Goal: Find contact information: Find contact information

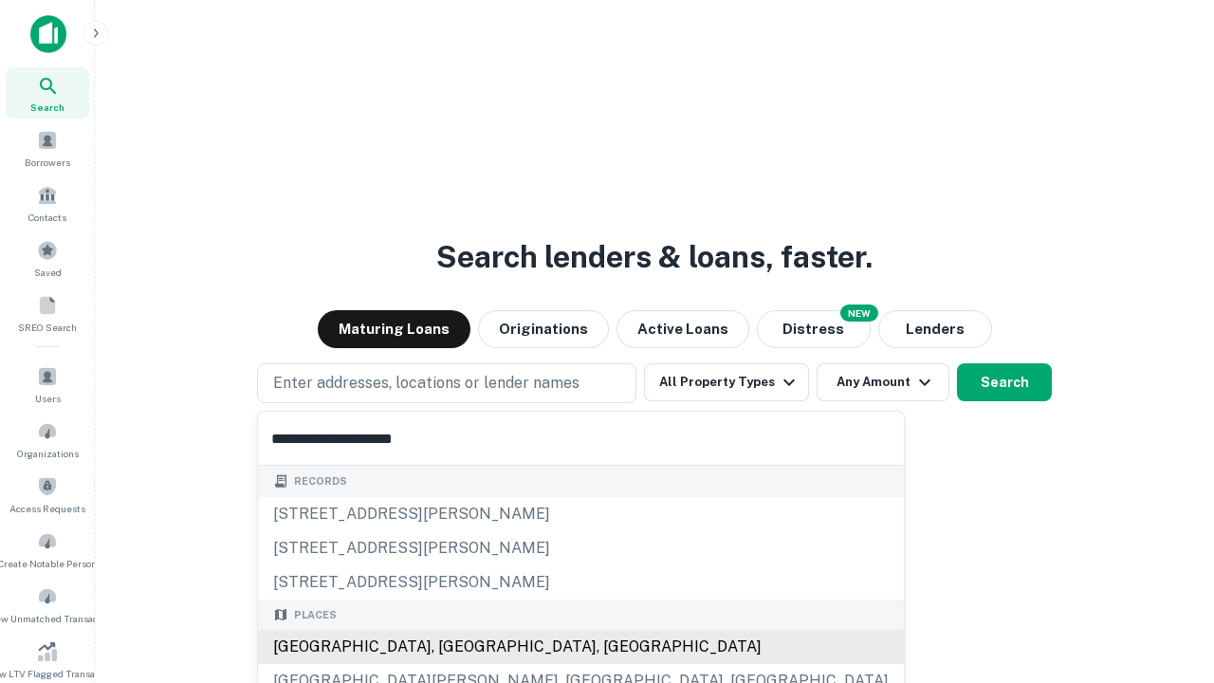
click at [453, 647] on div "[GEOGRAPHIC_DATA], [GEOGRAPHIC_DATA], [GEOGRAPHIC_DATA]" at bounding box center [581, 647] width 646 height 34
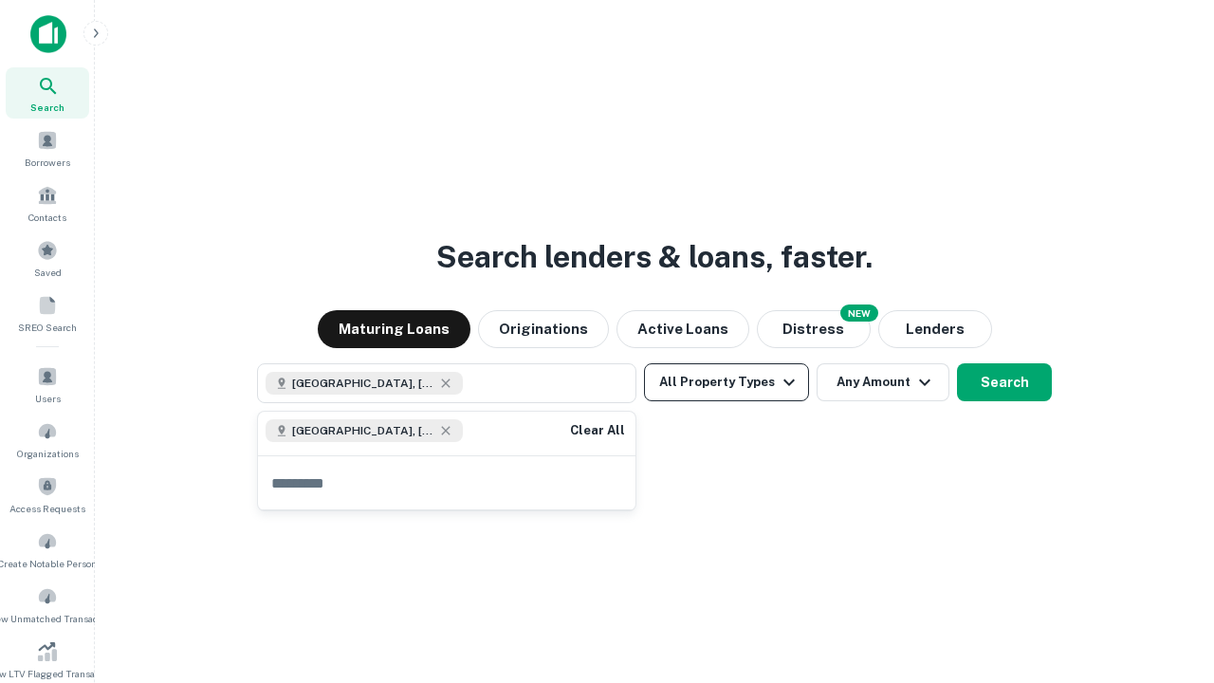
click at [727, 382] on button "All Property Types" at bounding box center [726, 382] width 165 height 38
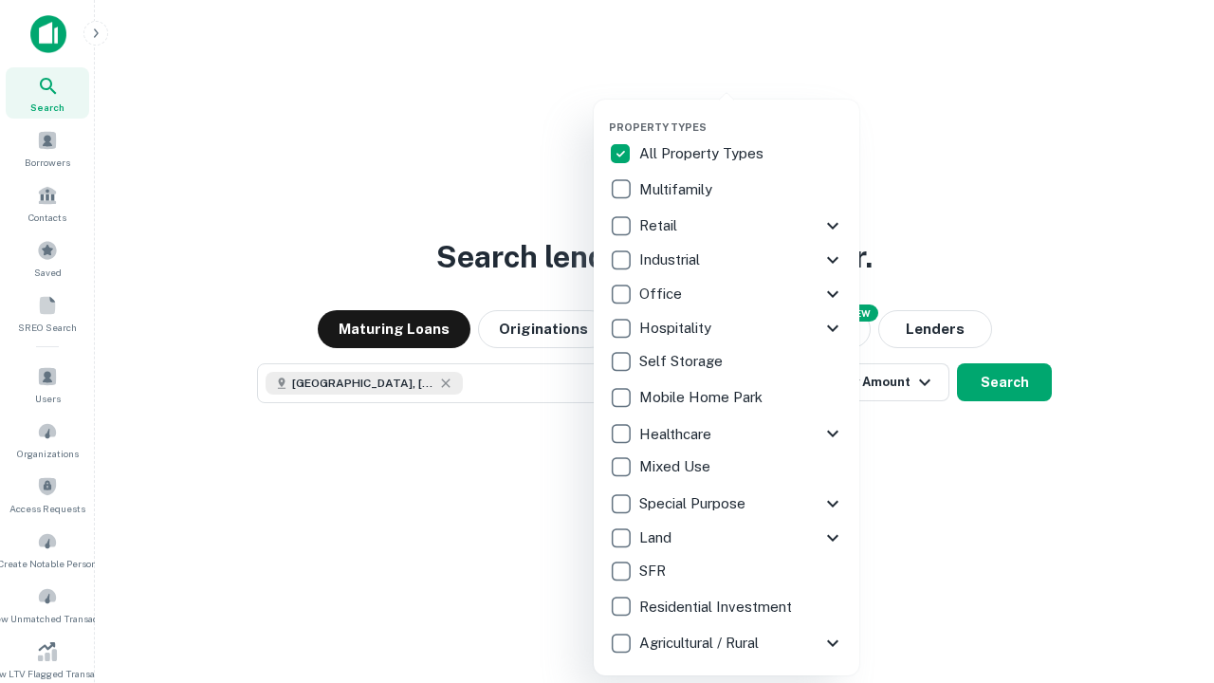
click at [742, 115] on button "button" at bounding box center [742, 115] width 266 height 1
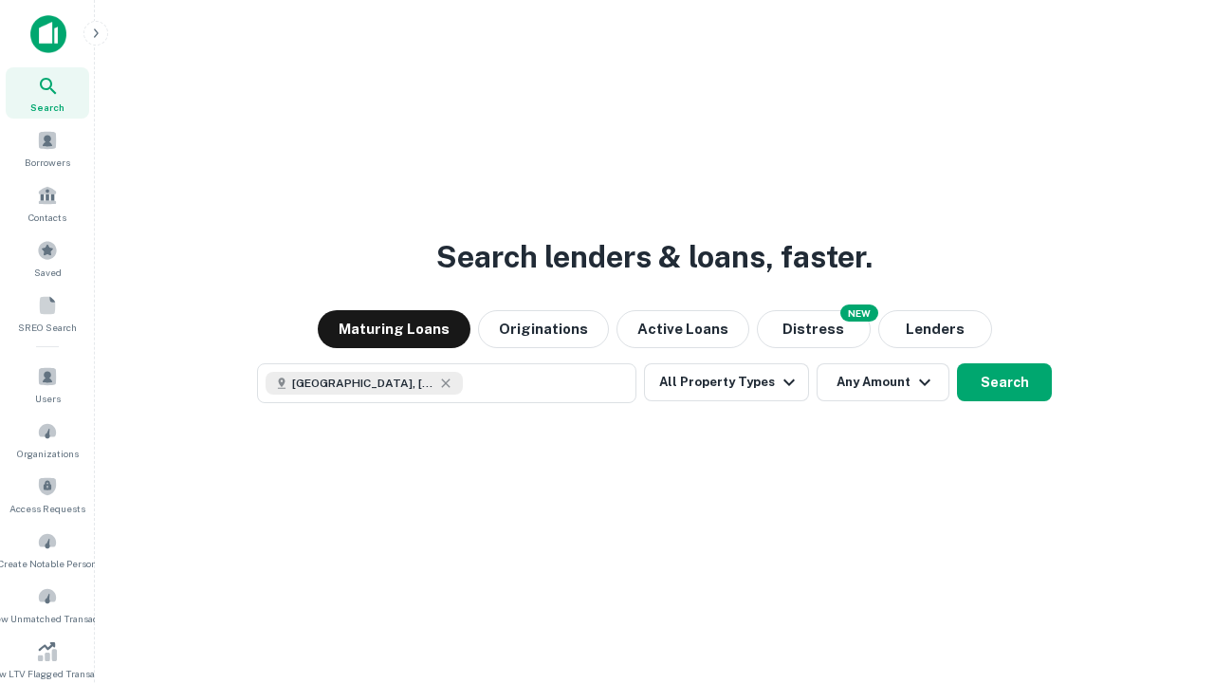
scroll to position [30, 0]
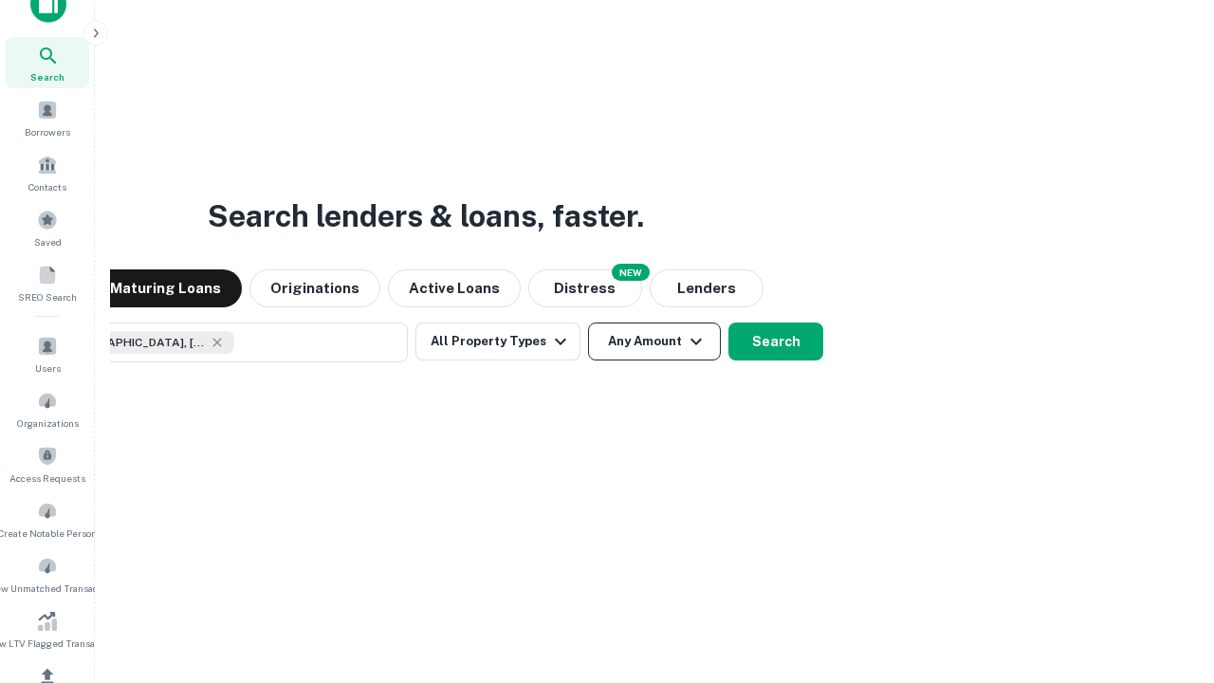
click at [588, 323] on button "Any Amount" at bounding box center [654, 342] width 133 height 38
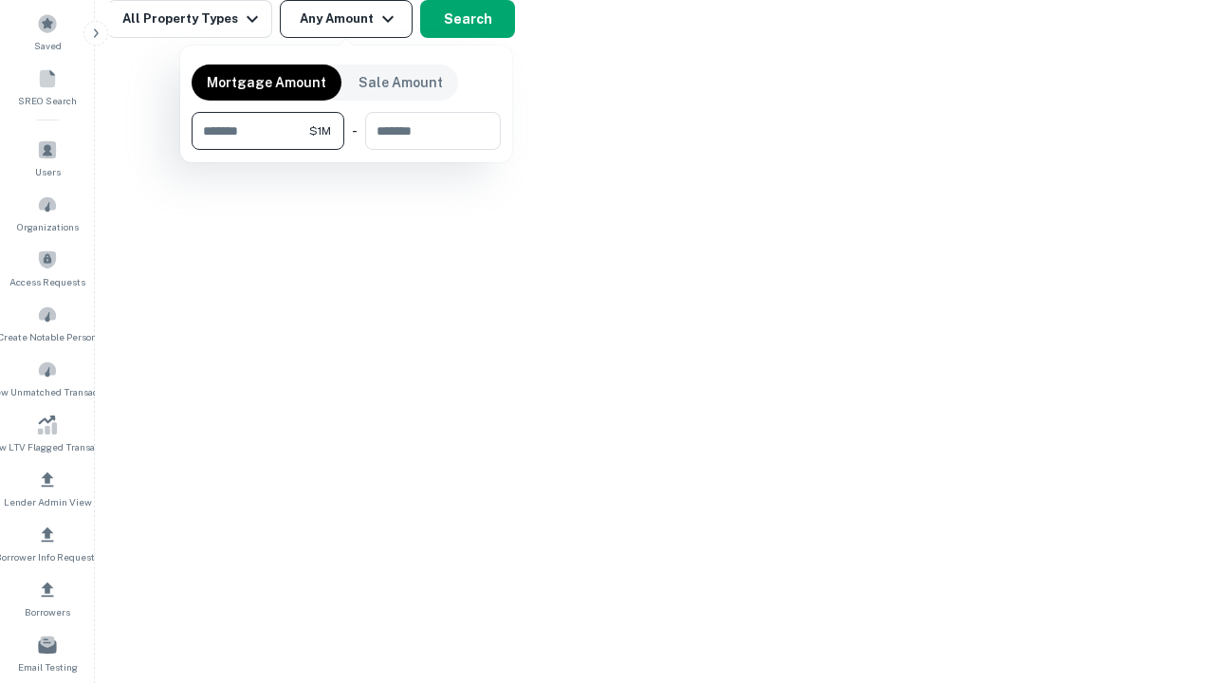
type input "*******"
click at [346, 150] on button "button" at bounding box center [346, 150] width 309 height 1
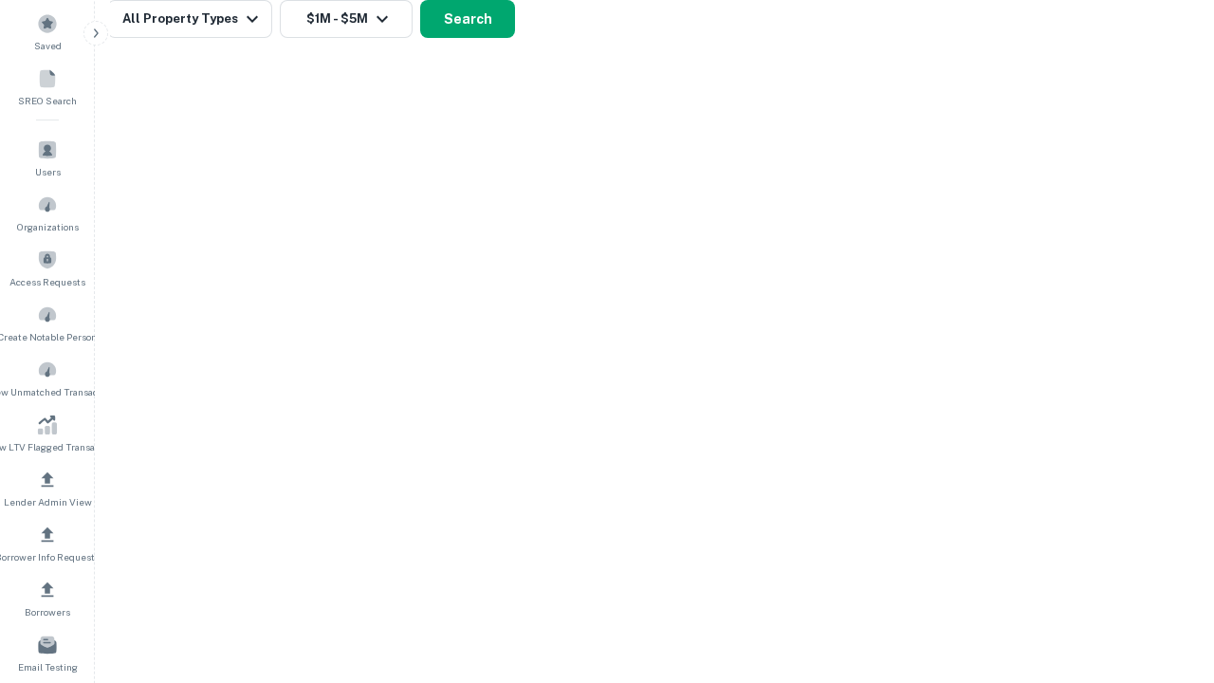
scroll to position [30, 0]
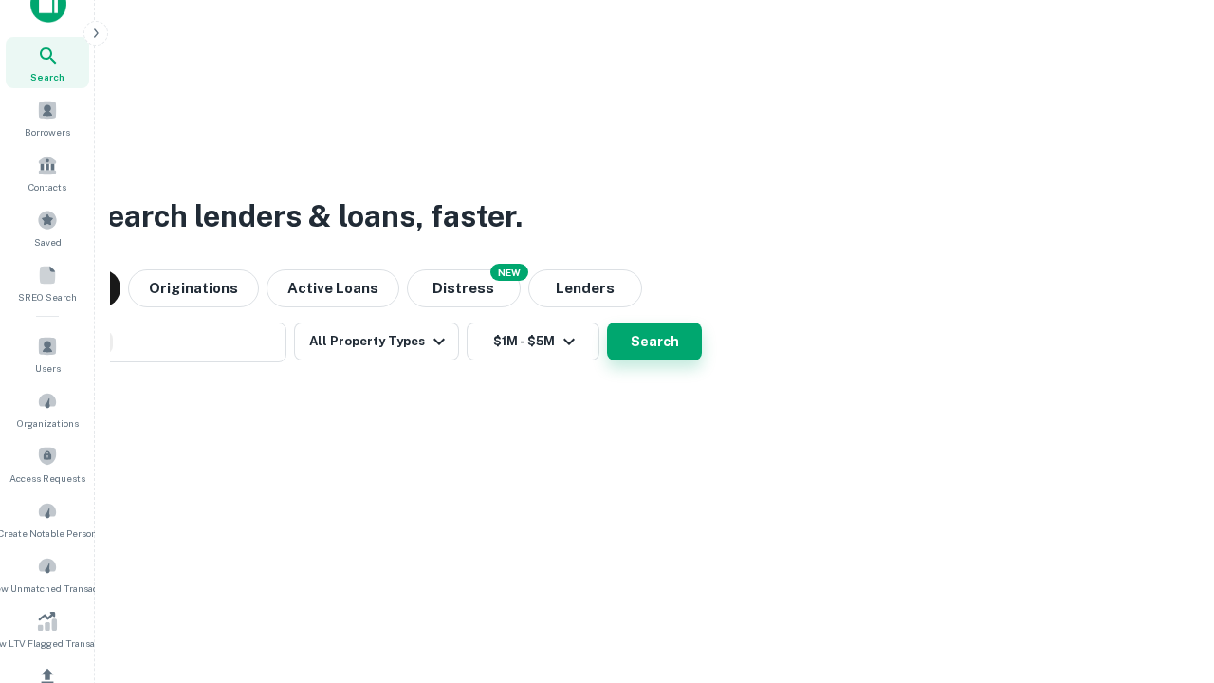
click at [607, 323] on button "Search" at bounding box center [654, 342] width 95 height 38
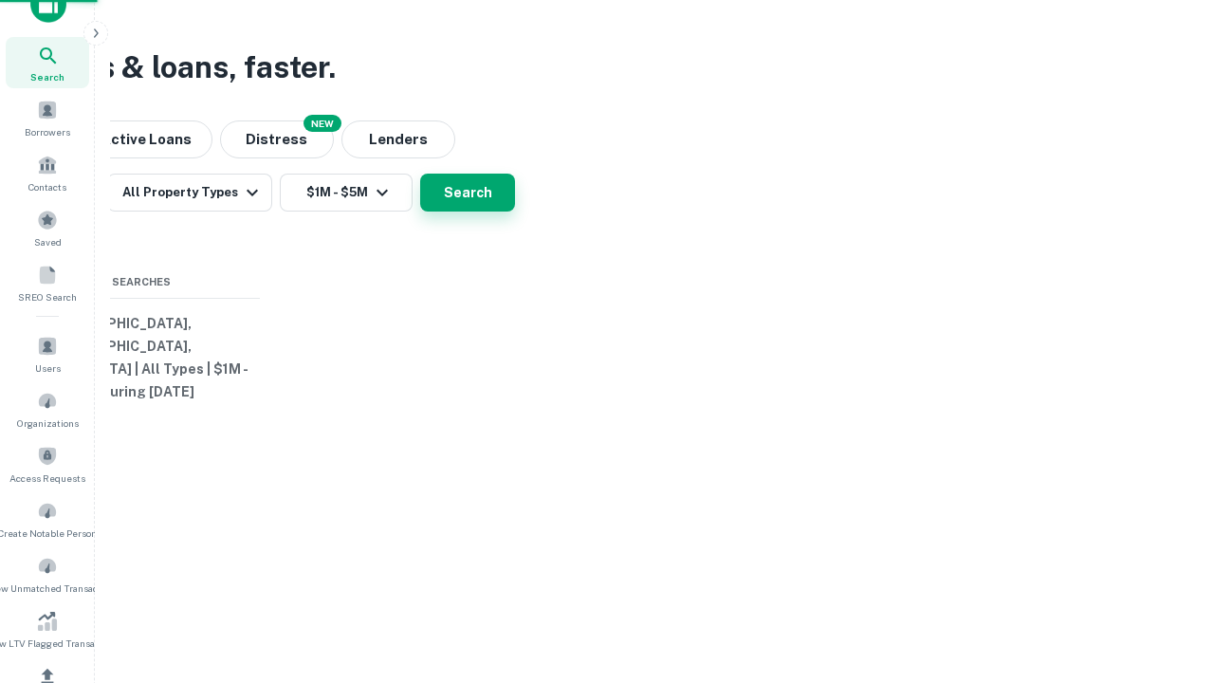
scroll to position [227, 0]
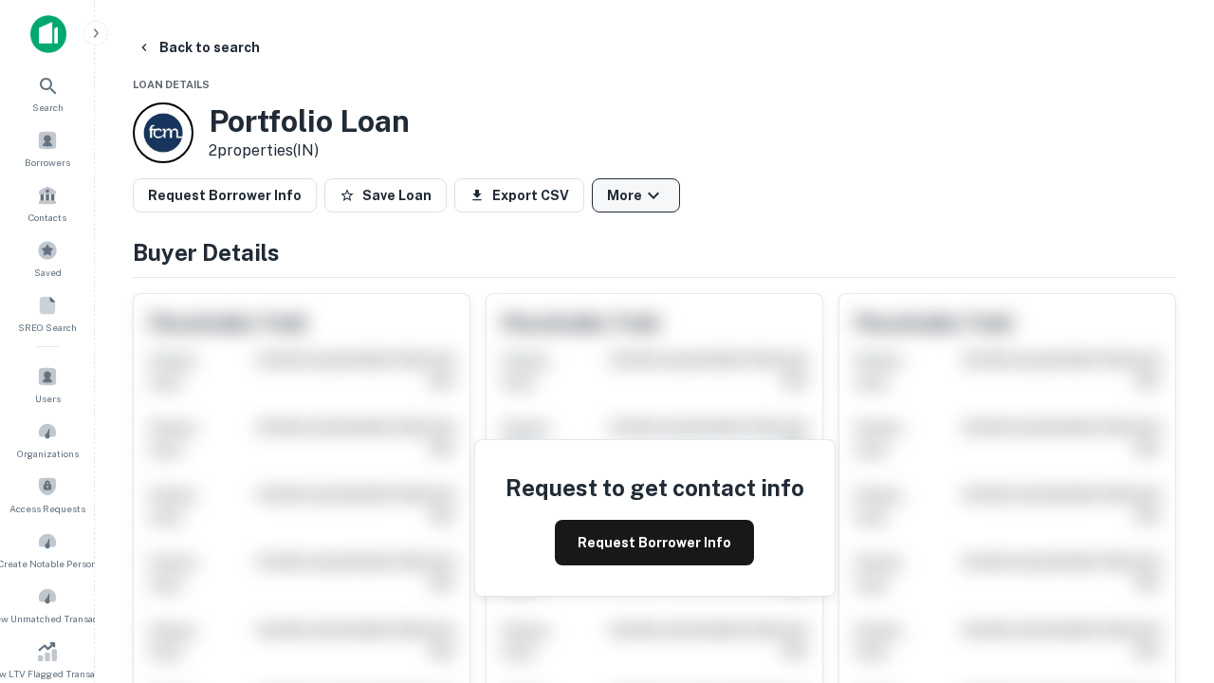
click at [636, 195] on button "More" at bounding box center [636, 195] width 88 height 34
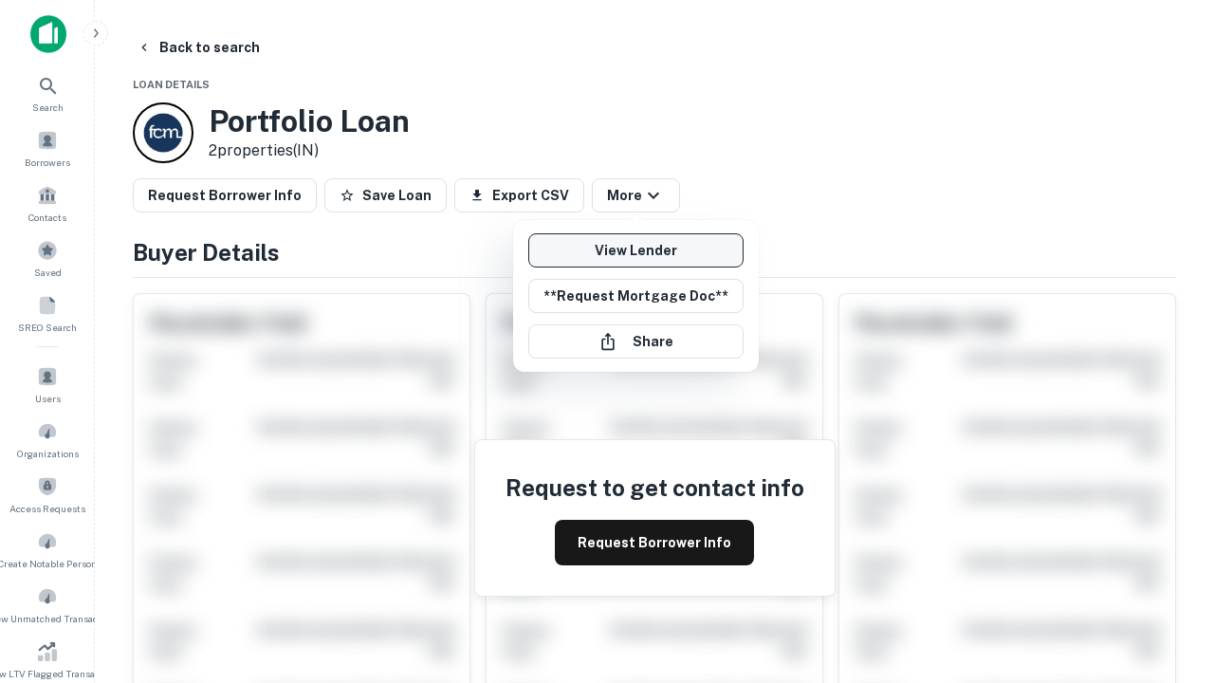
click at [636, 250] on link "View Lender" at bounding box center [635, 250] width 215 height 34
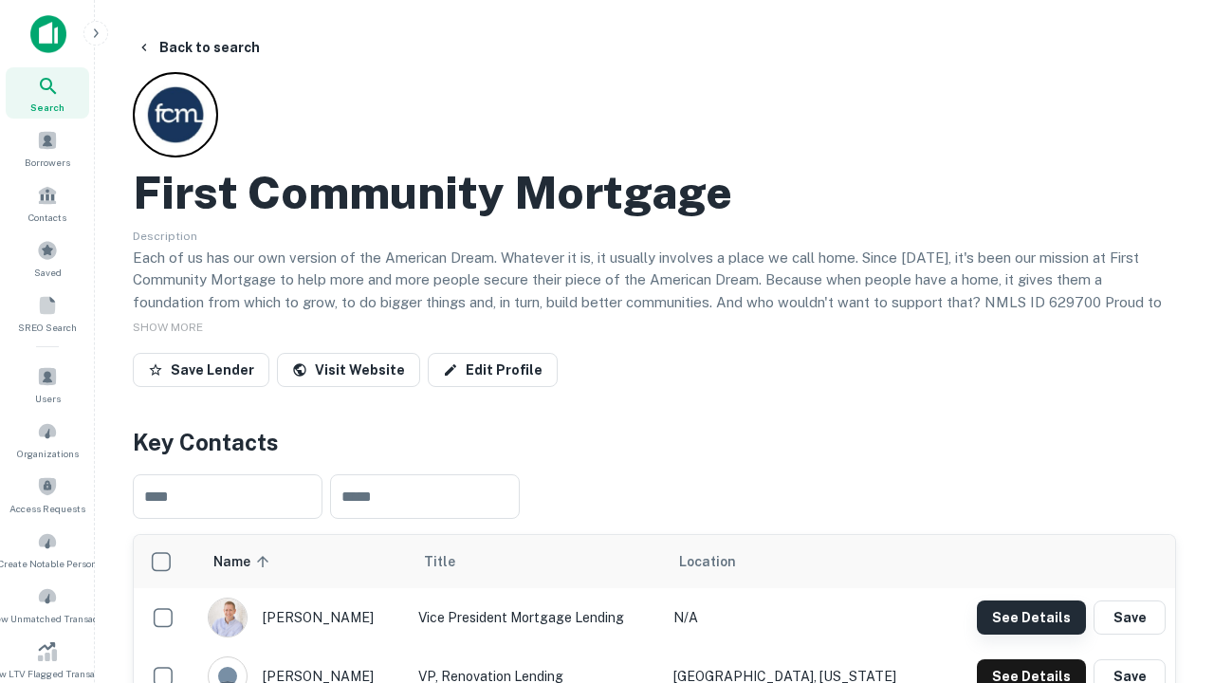
click at [1031, 617] on button "See Details" at bounding box center [1031, 618] width 109 height 34
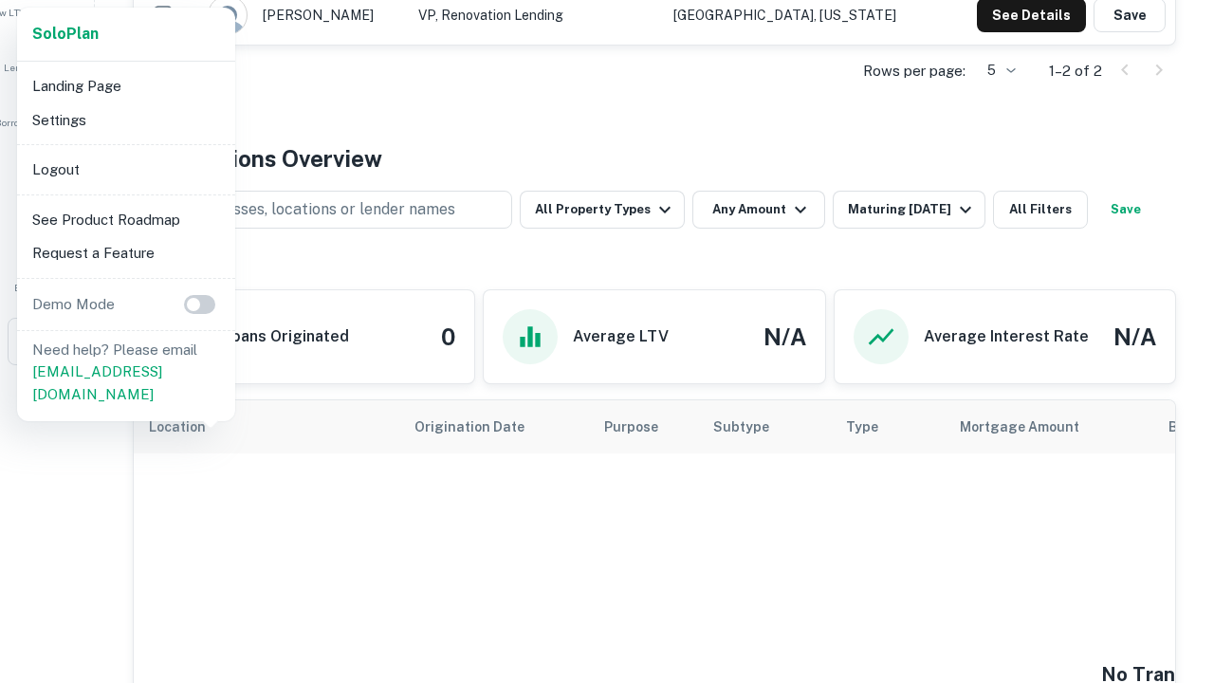
click at [125, 169] on li "Logout" at bounding box center [126, 170] width 203 height 34
